Goal: Task Accomplishment & Management: Manage account settings

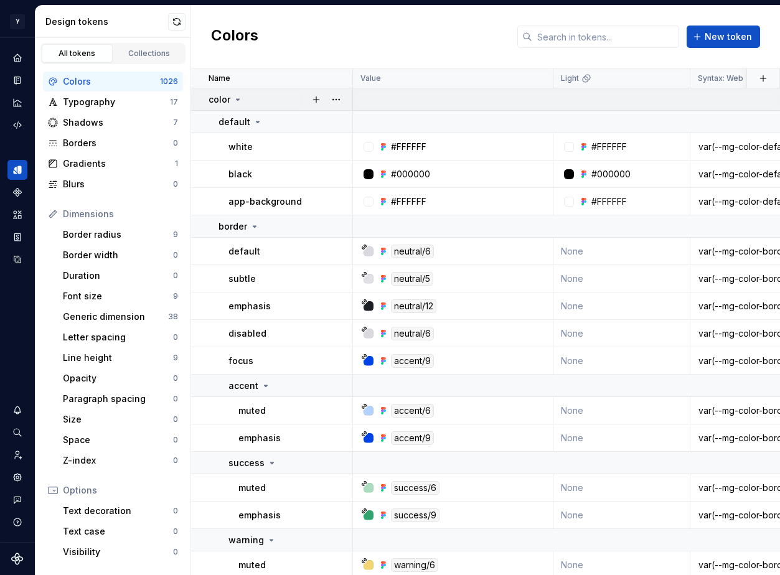
click at [238, 99] on icon at bounding box center [237, 99] width 3 height 1
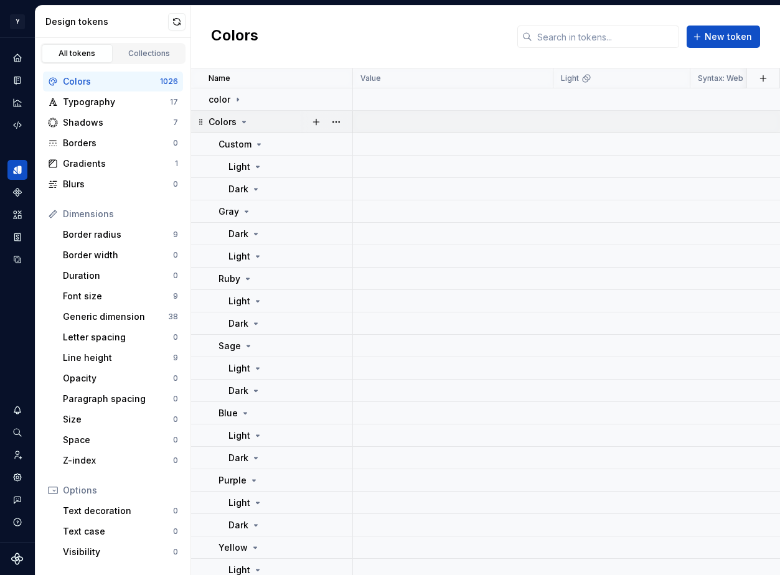
click at [201, 121] on icon at bounding box center [200, 122] width 3 height 6
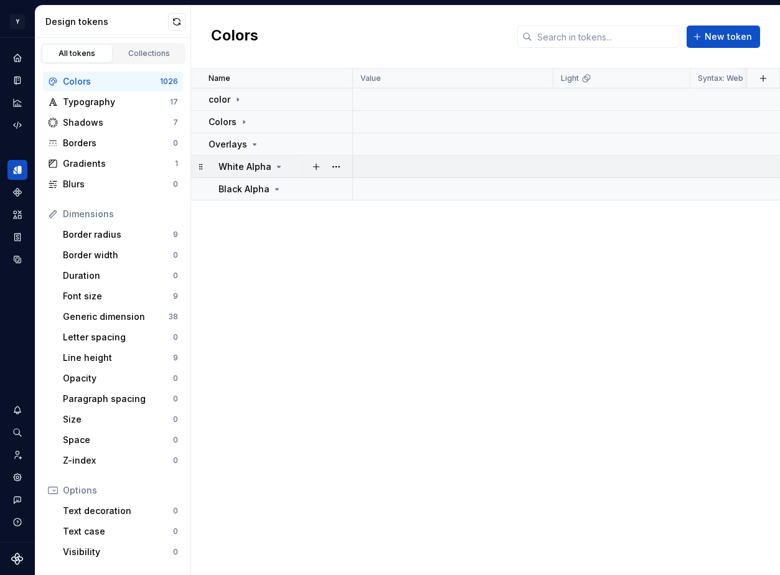
click at [278, 166] on icon at bounding box center [279, 166] width 3 height 1
click at [278, 166] on icon at bounding box center [278, 166] width 1 height 3
click at [251, 162] on p "White Alpha" at bounding box center [244, 167] width 53 height 12
click at [278, 169] on icon at bounding box center [279, 167] width 10 height 10
click at [238, 97] on icon at bounding box center [238, 100] width 10 height 10
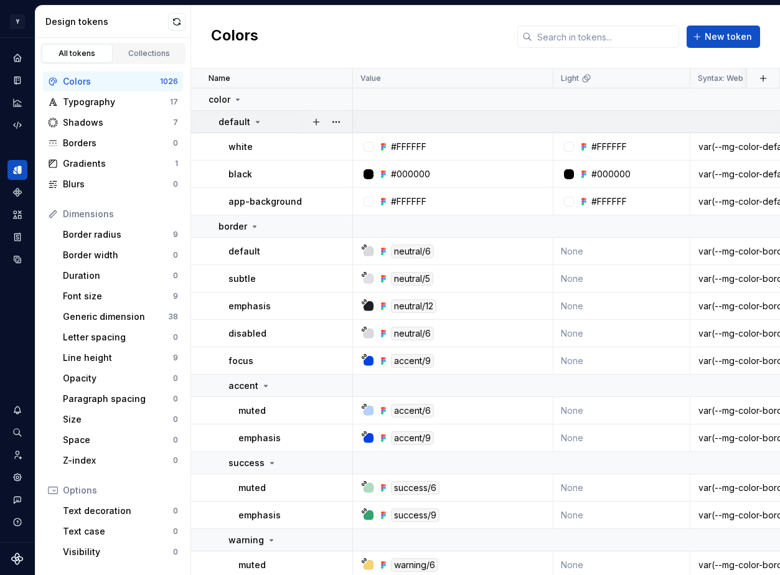
click at [256, 121] on icon at bounding box center [257, 121] width 3 height 1
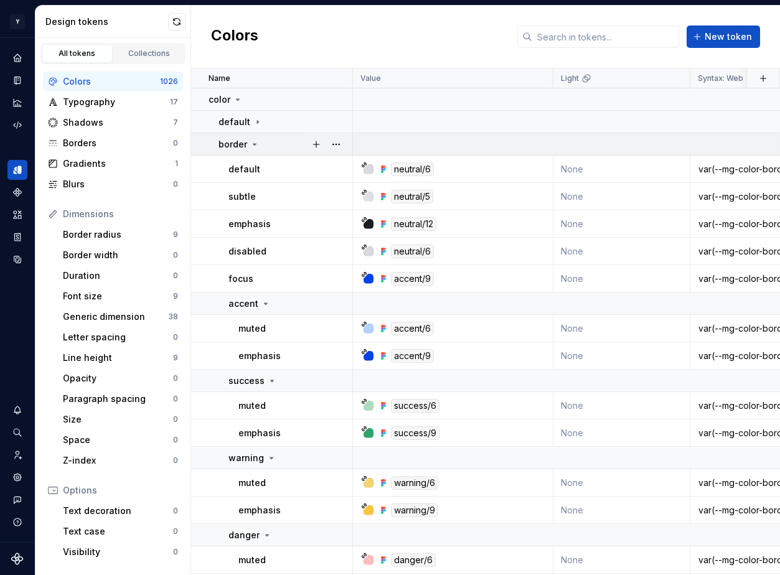
click at [253, 140] on icon at bounding box center [255, 144] width 10 height 10
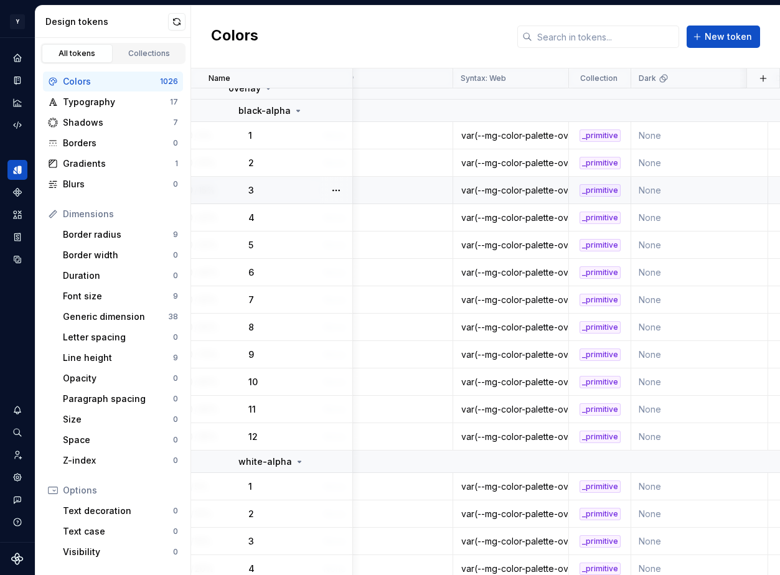
scroll to position [23223, 238]
click at [543, 137] on div "var(--mg-color-palette-overlay-black-alpha-1)" at bounding box center [509, 135] width 114 height 12
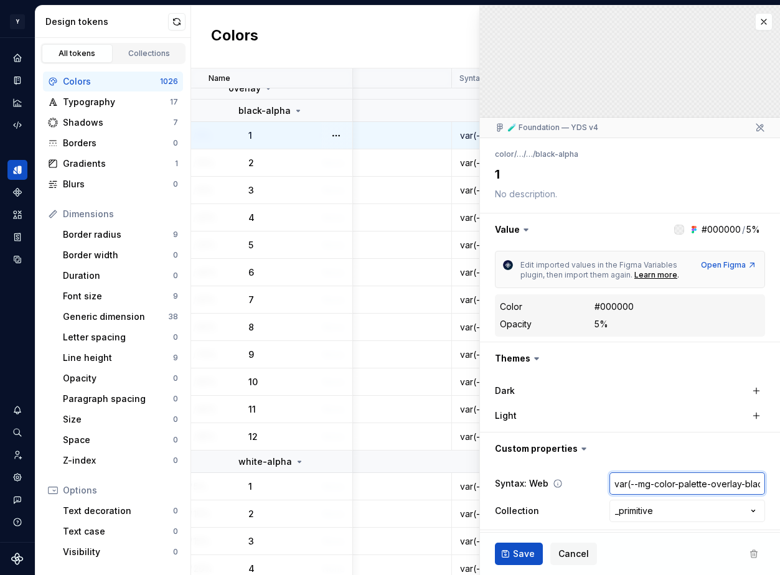
click at [642, 483] on input "var(--mg-color-palette-overlay-black-alpha-1)" at bounding box center [687, 483] width 156 height 22
click at [762, 22] on button "button" at bounding box center [763, 21] width 17 height 17
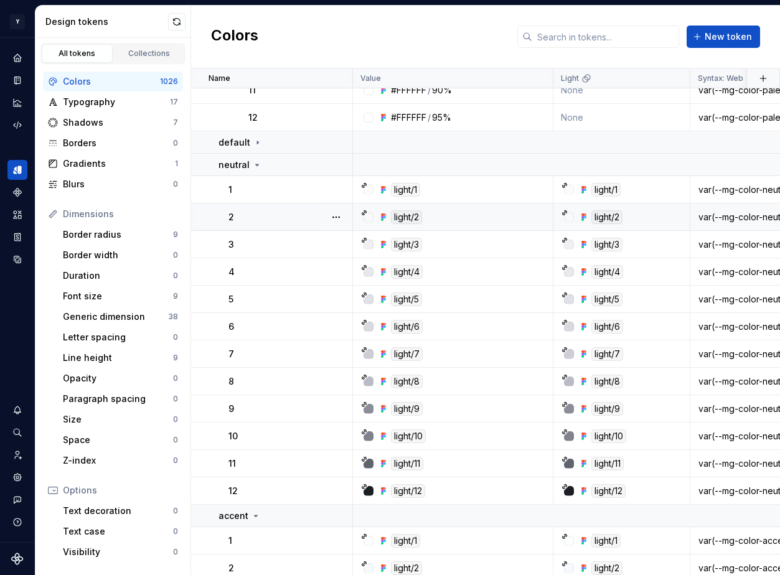
scroll to position [23900, 0]
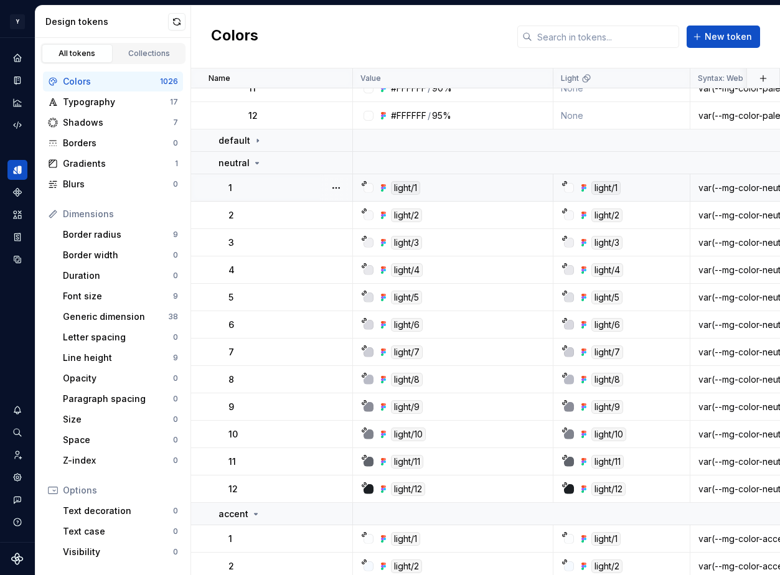
click at [482, 189] on div "light/1" at bounding box center [456, 188] width 191 height 14
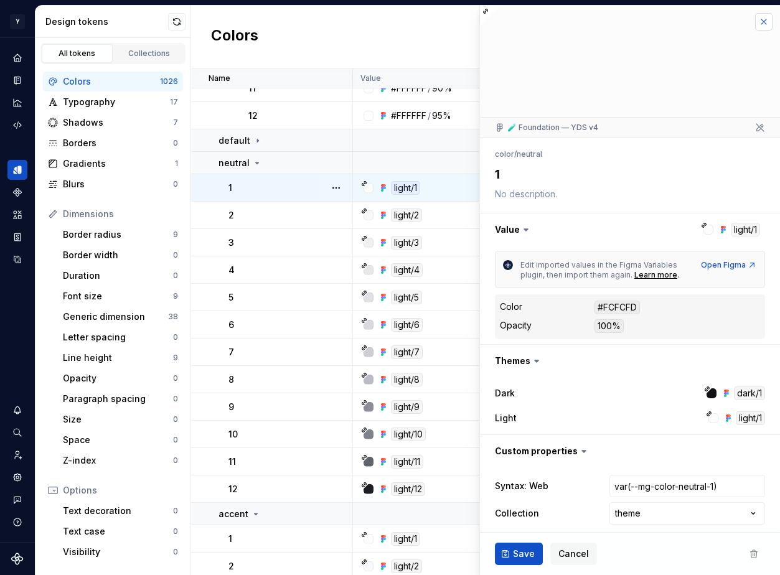
click at [766, 22] on button "button" at bounding box center [763, 21] width 17 height 17
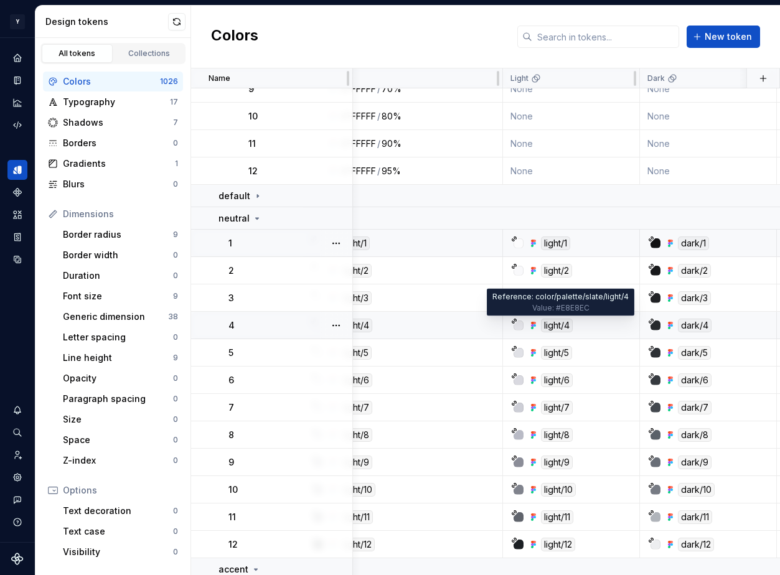
scroll to position [23840, 0]
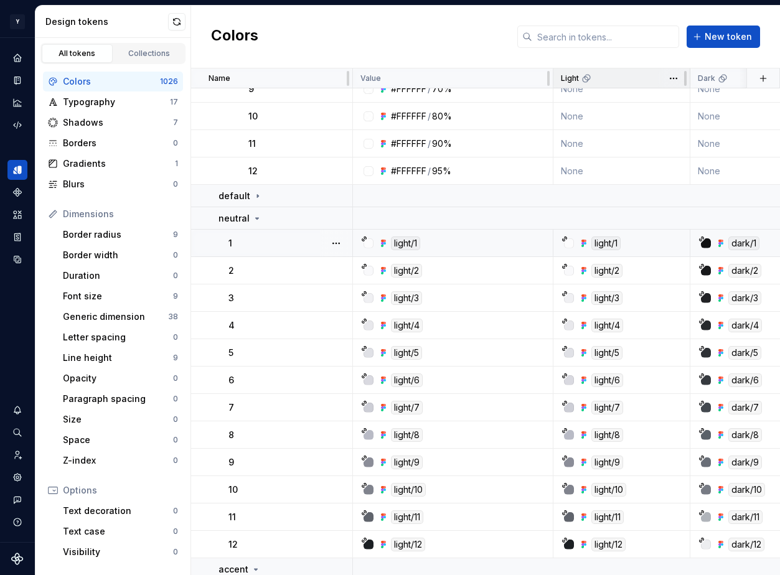
click at [553, 79] on div "Light" at bounding box center [621, 78] width 137 height 20
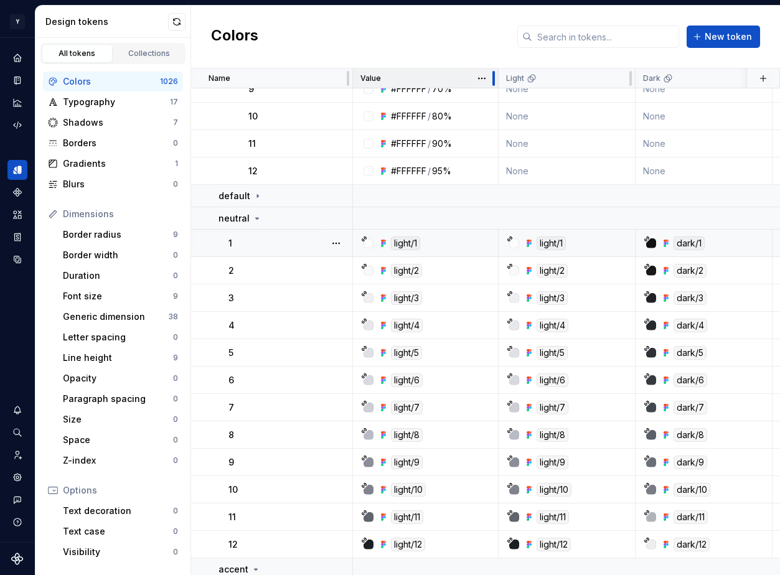
drag, startPoint x: 548, startPoint y: 78, endPoint x: 493, endPoint y: 76, distance: 54.8
click at [493, 76] on div at bounding box center [493, 78] width 2 height 15
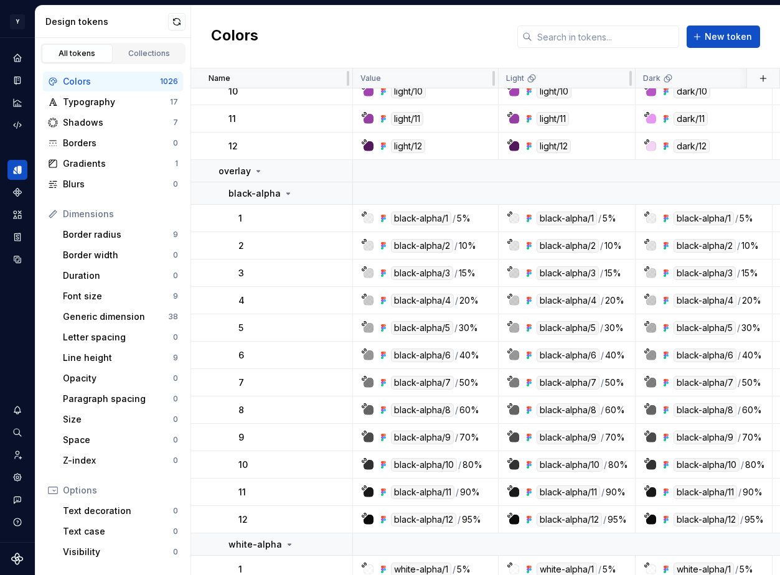
scroll to position [26352, 0]
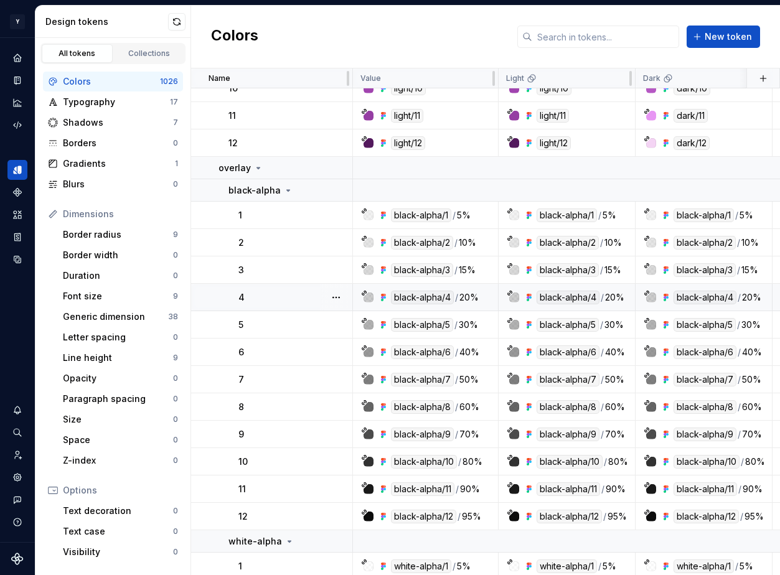
click at [451, 297] on div "black-alpha/4" at bounding box center [422, 298] width 63 height 14
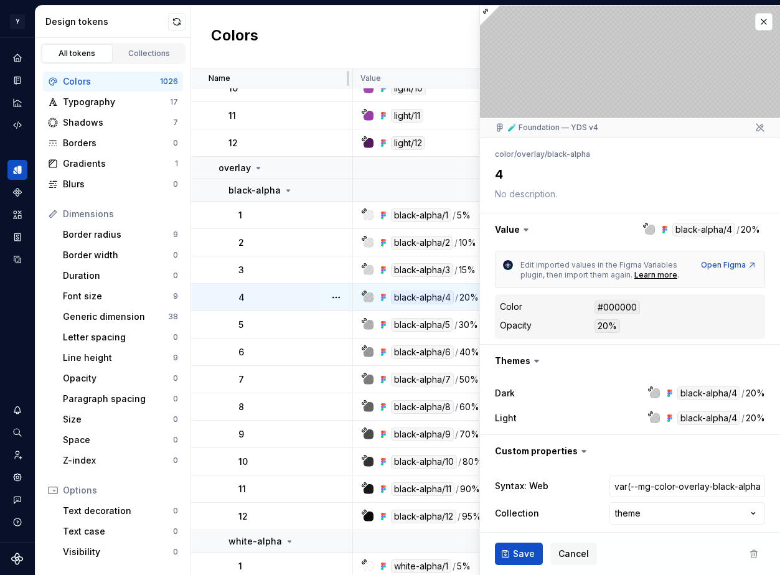
type textarea "*"
click at [764, 25] on button "button" at bounding box center [763, 21] width 17 height 17
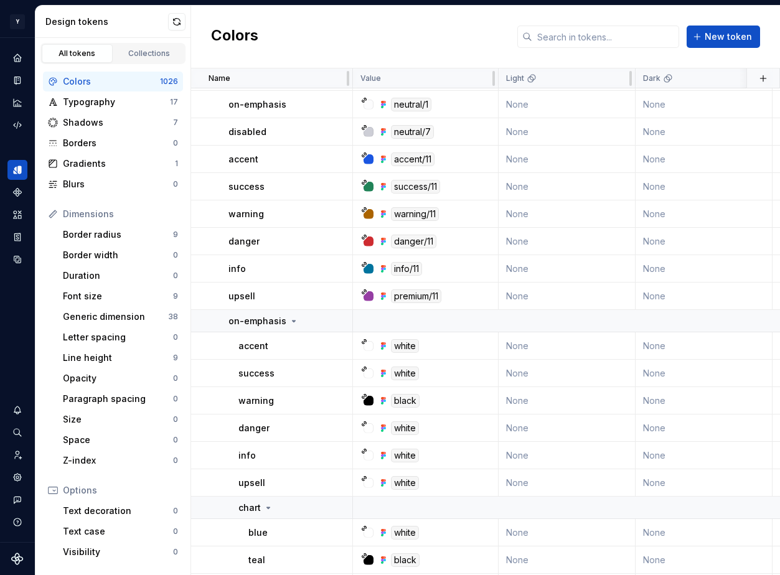
scroll to position [30137, 0]
